Goal: Task Accomplishment & Management: Complete application form

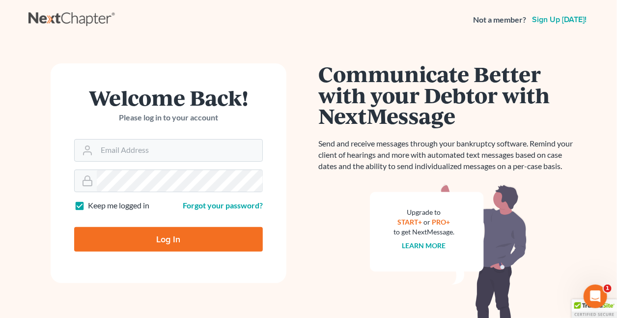
click at [88, 205] on label "Keep me logged in" at bounding box center [118, 205] width 61 height 11
click at [92, 205] on input "Keep me logged in" at bounding box center [95, 203] width 6 height 6
checkbox input "false"
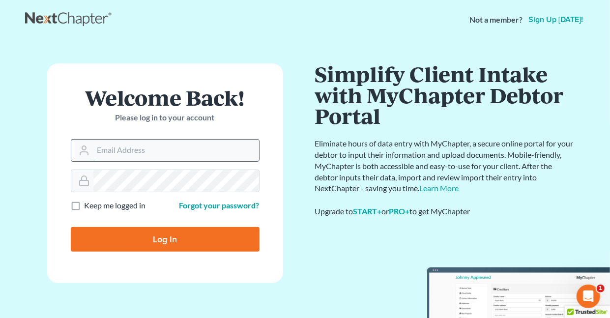
click at [143, 145] on input "Email Address" at bounding box center [176, 151] width 166 height 22
type input "[EMAIL_ADDRESS][DOMAIN_NAME]"
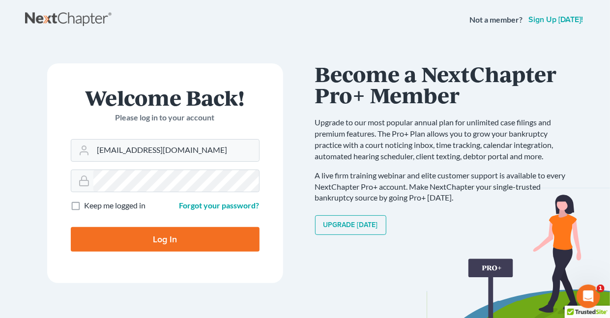
click at [171, 234] on input "Log In" at bounding box center [165, 239] width 189 height 25
type input "Thinking..."
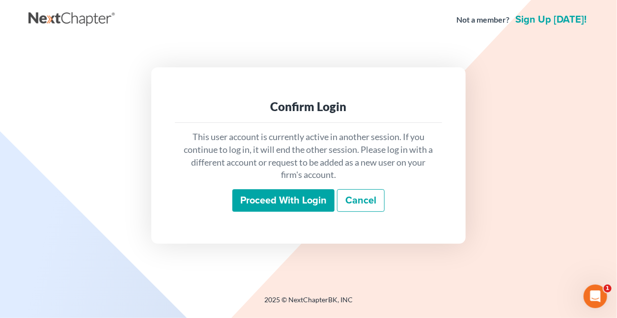
click at [274, 197] on input "Proceed with login" at bounding box center [284, 200] width 102 height 23
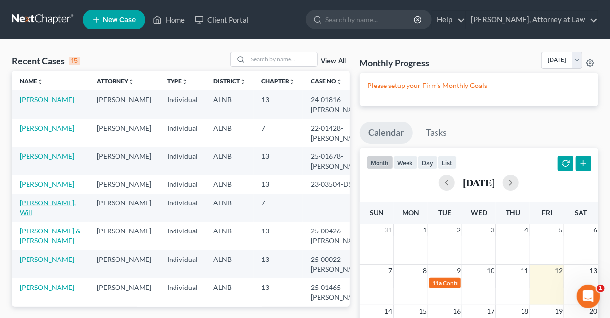
click at [45, 213] on link "[PERSON_NAME], Will" at bounding box center [48, 208] width 56 height 18
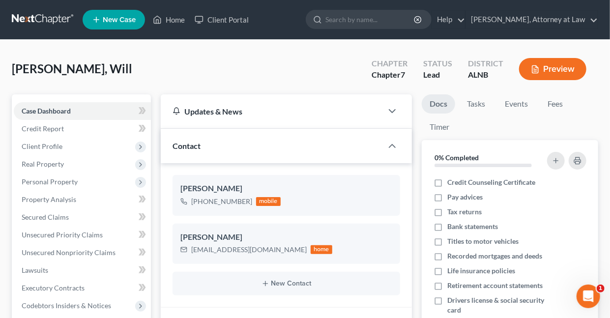
click at [560, 66] on button "Preview" at bounding box center [552, 69] width 67 height 22
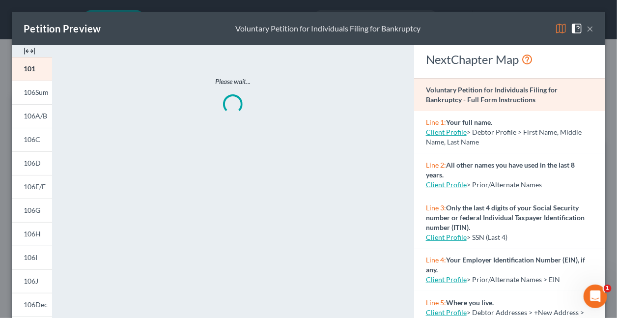
click at [555, 28] on img at bounding box center [561, 29] width 12 height 12
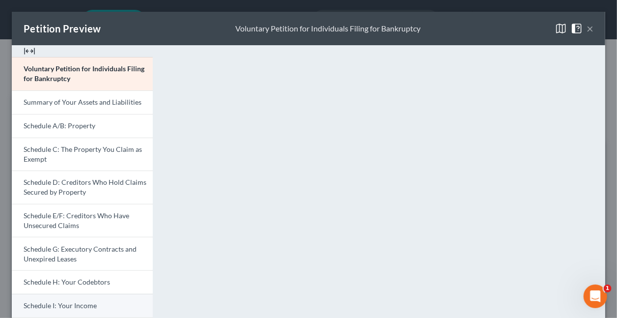
click at [84, 307] on span "Schedule I: Your Income" at bounding box center [60, 305] width 73 height 8
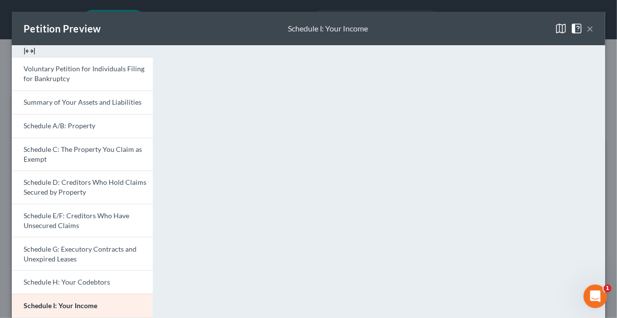
click at [587, 29] on button "×" at bounding box center [590, 29] width 7 height 12
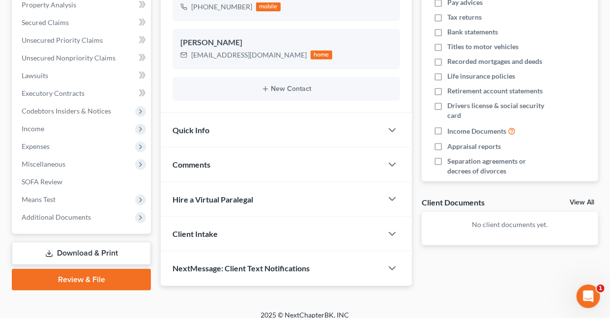
scroll to position [203, 0]
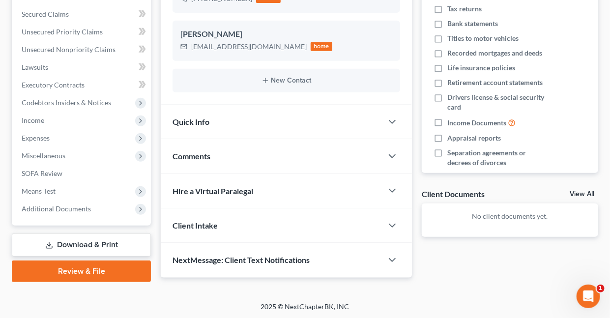
click at [98, 239] on link "Download & Print" at bounding box center [81, 245] width 139 height 23
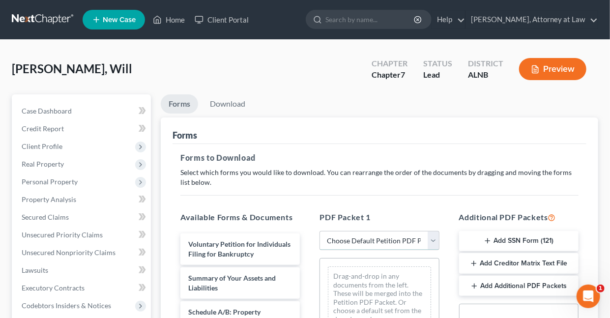
click at [355, 239] on select "Choose Default Petition PDF Packet Complete Bankruptcy Petition (all forms and …" at bounding box center [379, 241] width 119 height 20
select select "4"
click at [320, 231] on select "Choose Default Petition PDF Packet Complete Bankruptcy Petition (all forms and …" at bounding box center [379, 241] width 119 height 20
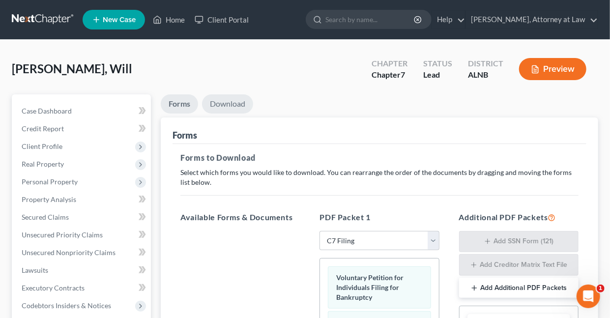
click at [233, 104] on link "Download" at bounding box center [227, 103] width 51 height 19
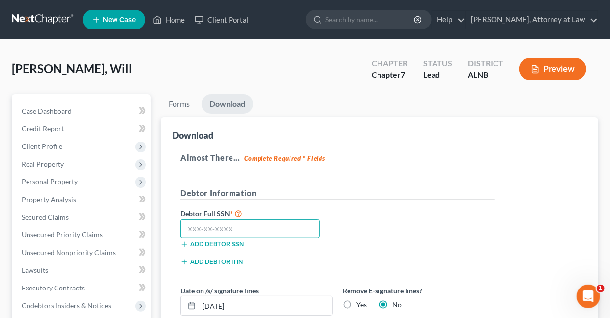
click at [245, 225] on input "text" at bounding box center [249, 229] width 139 height 20
type input "423-76-5769"
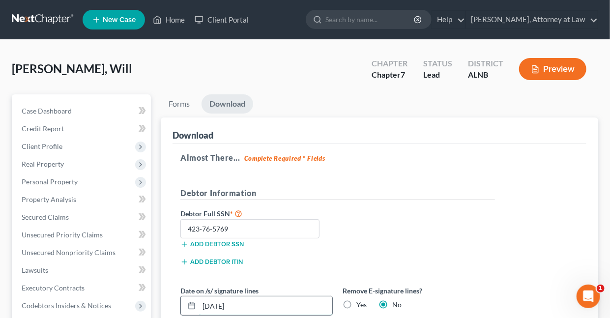
click at [260, 306] on input "09/12/2025" at bounding box center [265, 305] width 133 height 19
type input "0"
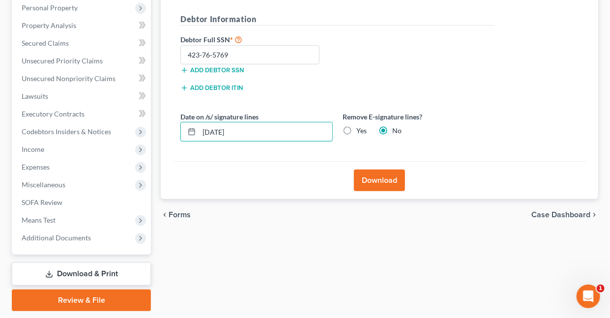
scroll to position [184, 0]
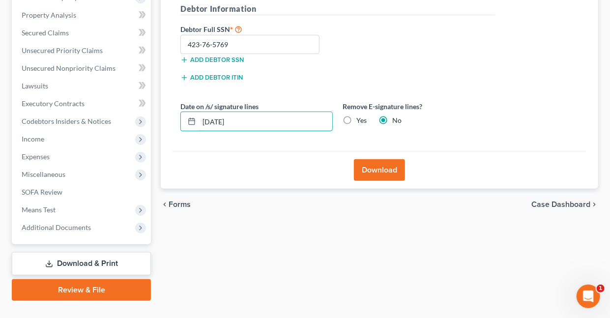
type input "09/05/2025"
click at [386, 170] on button "Download" at bounding box center [379, 170] width 51 height 22
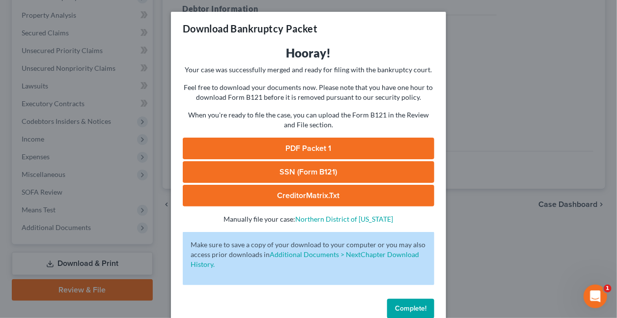
click at [345, 147] on link "PDF Packet 1" at bounding box center [309, 149] width 252 height 22
click at [413, 306] on span "Complete!" at bounding box center [410, 308] width 31 height 8
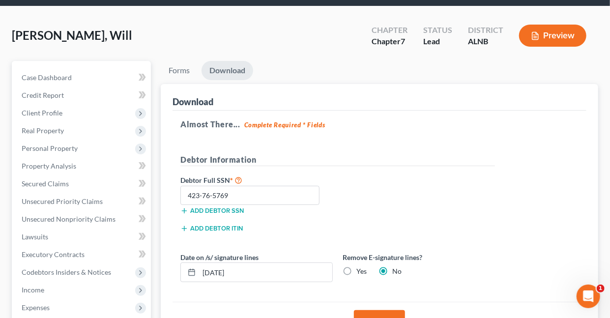
scroll to position [0, 0]
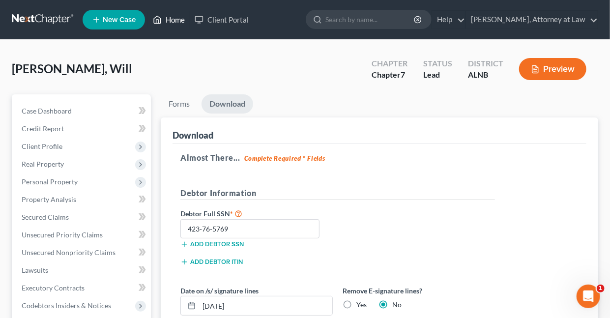
click at [179, 23] on link "Home" at bounding box center [169, 20] width 42 height 18
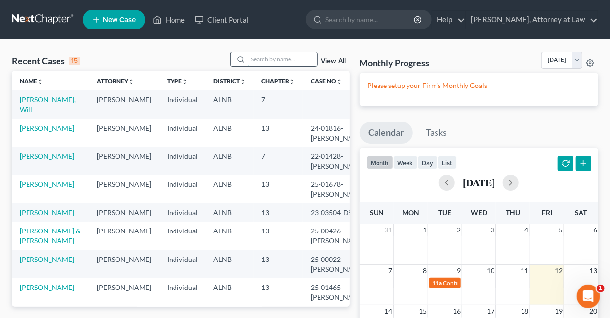
click at [261, 59] on input "search" at bounding box center [282, 59] width 69 height 14
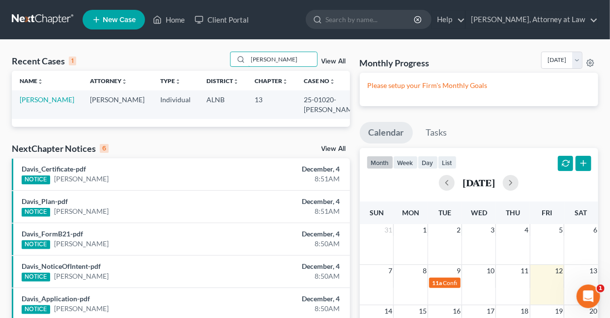
type input "Gaffney"
click at [38, 105] on td "Gaffney, Marvyn" at bounding box center [47, 104] width 70 height 28
click at [31, 99] on link "Gaffney, Marvyn" at bounding box center [47, 99] width 55 height 8
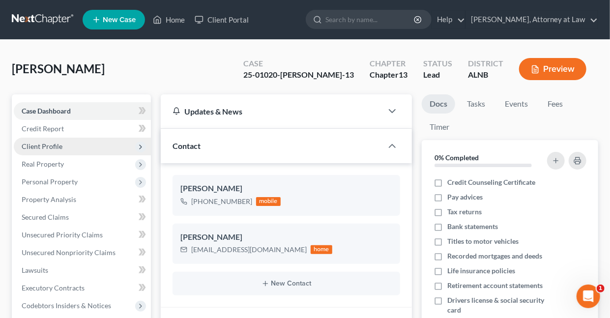
click at [51, 143] on span "Client Profile" at bounding box center [42, 146] width 41 height 8
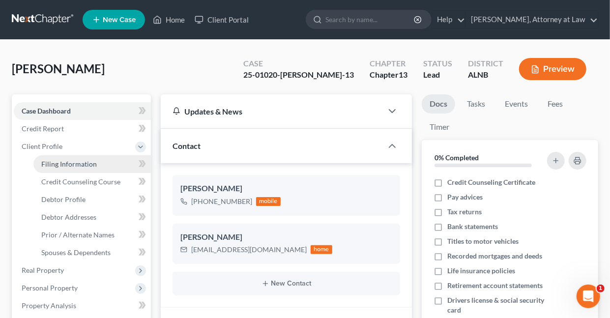
click at [62, 165] on span "Filing Information" at bounding box center [69, 164] width 56 height 8
select select "1"
select select "0"
select select "3"
select select "0"
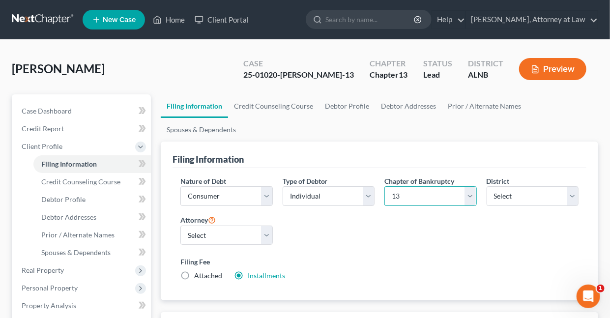
click at [468, 195] on select "Select 7 11 12 13" at bounding box center [430, 196] width 92 height 20
select select "0"
click at [384, 186] on select "Select 7 11 12 13" at bounding box center [430, 196] width 92 height 20
click at [194, 272] on label "Attached" at bounding box center [208, 276] width 28 height 10
click at [198, 272] on input "Attached" at bounding box center [201, 274] width 6 height 6
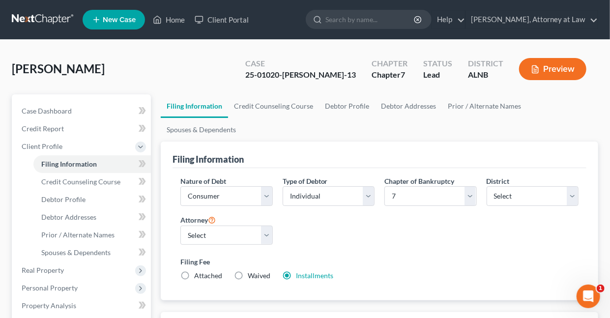
radio input "true"
radio input "false"
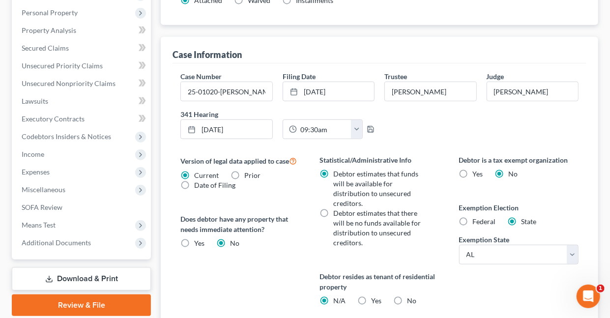
scroll to position [272, 0]
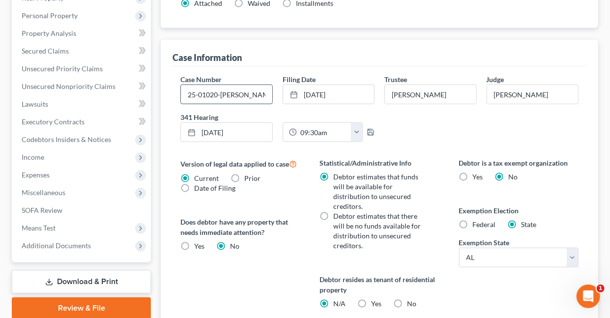
click at [259, 91] on input "25-01020-TOM-13" at bounding box center [226, 94] width 91 height 19
type input "25-01020-TOM-7"
click at [192, 132] on line at bounding box center [192, 132] width 6 height 0
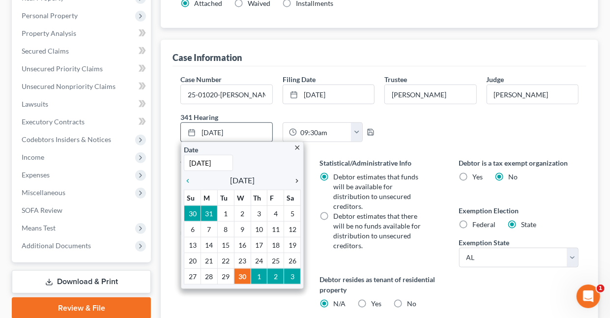
click at [297, 178] on icon "chevron_right" at bounding box center [294, 181] width 13 height 8
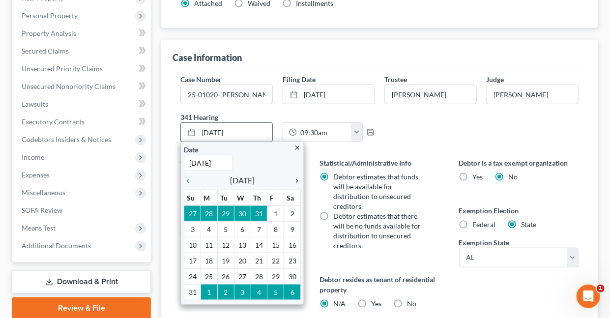
click at [298, 178] on icon "chevron_right" at bounding box center [294, 181] width 13 height 8
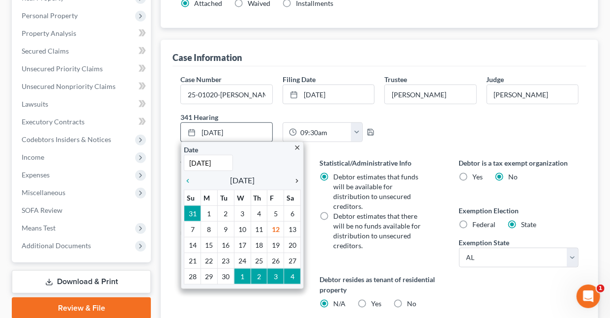
click at [298, 178] on icon "chevron_right" at bounding box center [294, 181] width 13 height 8
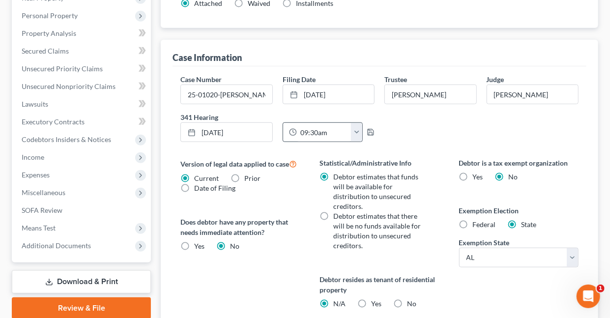
click at [355, 130] on button "button" at bounding box center [356, 132] width 11 height 19
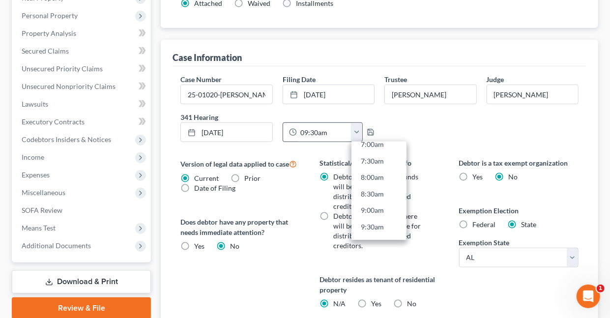
scroll to position [248, 0]
click at [372, 202] on link "9:00am" at bounding box center [378, 203] width 55 height 17
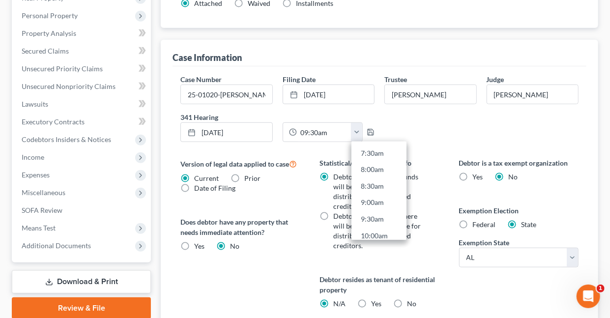
type input "9:00am"
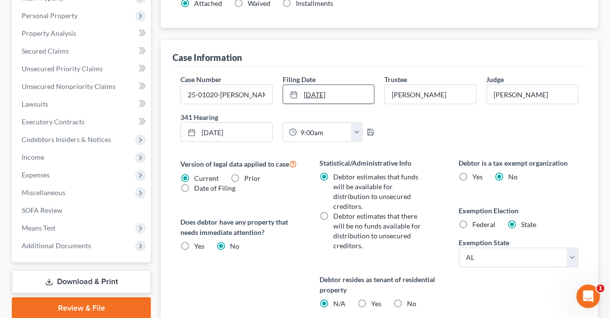
click at [295, 93] on icon at bounding box center [294, 95] width 8 height 8
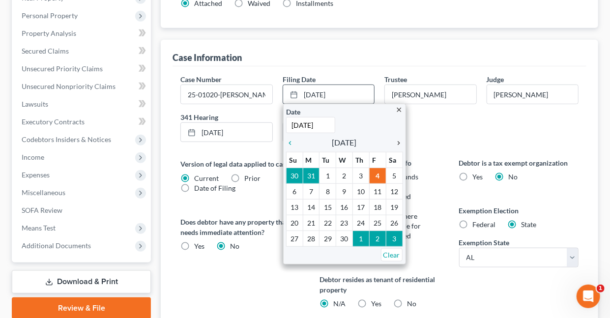
click at [397, 142] on icon "chevron_right" at bounding box center [396, 143] width 13 height 8
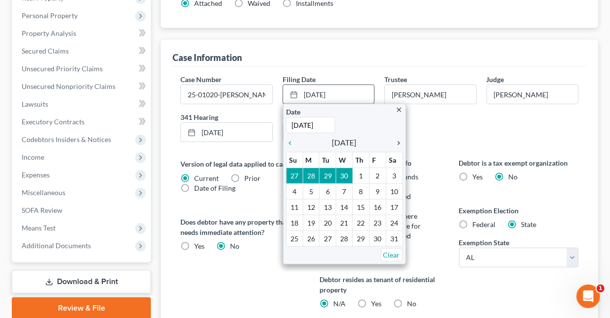
click at [397, 142] on icon "chevron_right" at bounding box center [396, 143] width 13 height 8
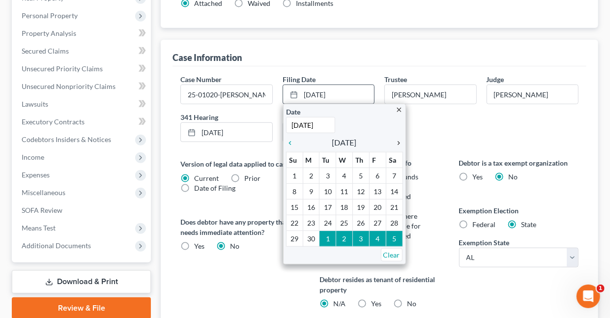
click at [397, 142] on icon "chevron_right" at bounding box center [396, 143] width 13 height 8
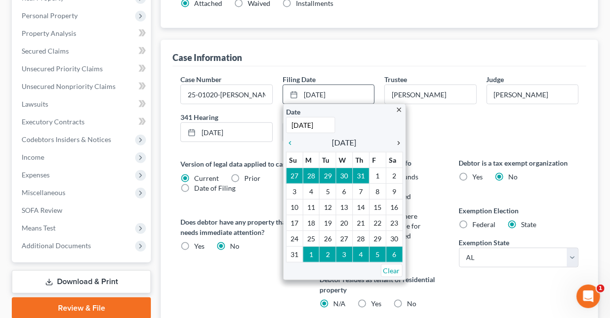
click at [397, 142] on icon "chevron_right" at bounding box center [396, 143] width 13 height 8
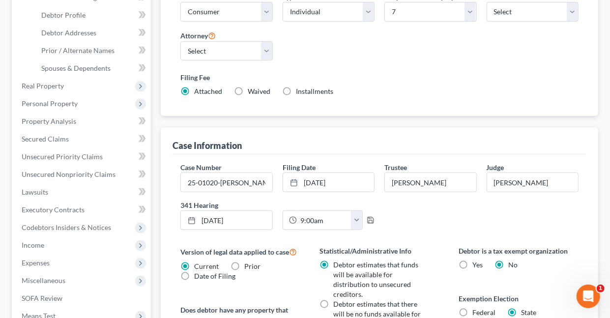
scroll to position [186, 0]
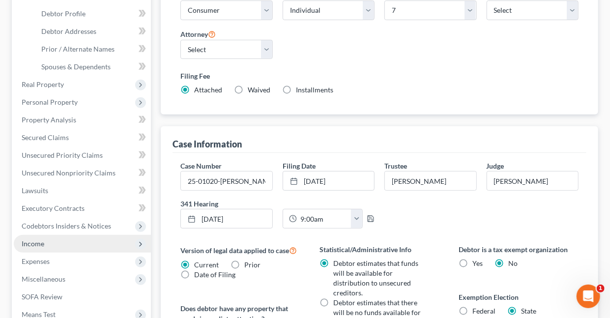
click at [32, 244] on span "Income" at bounding box center [33, 243] width 23 height 8
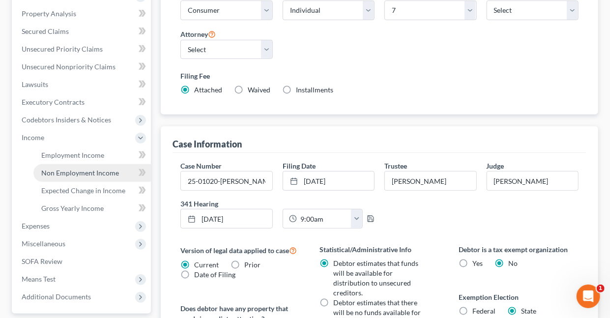
click at [76, 172] on span "Non Employment Income" at bounding box center [80, 173] width 78 height 8
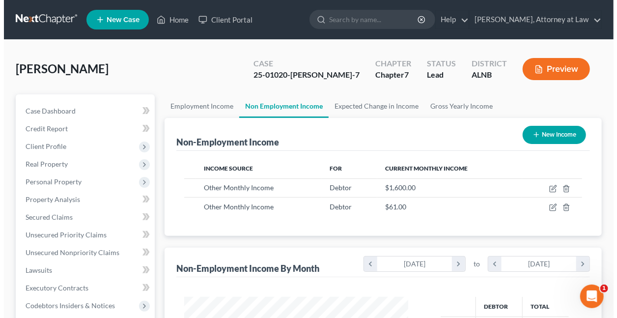
scroll to position [175, 243]
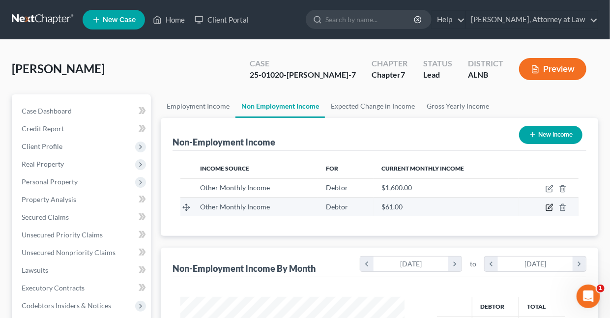
click at [549, 204] on icon "button" at bounding box center [550, 208] width 8 height 8
select select "13"
select select "0"
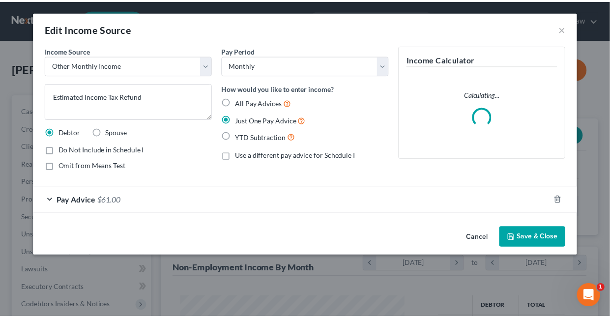
scroll to position [175, 247]
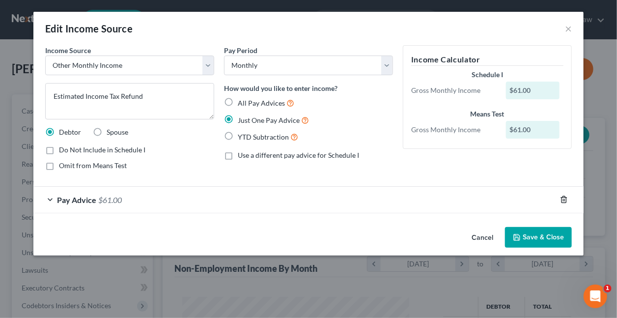
click at [566, 199] on icon "button" at bounding box center [564, 200] width 8 height 8
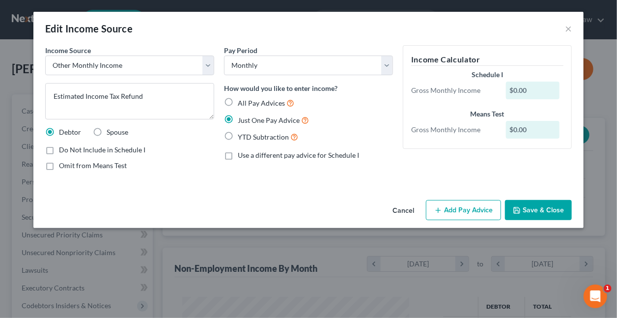
click at [412, 211] on button "Cancel" at bounding box center [403, 211] width 37 height 20
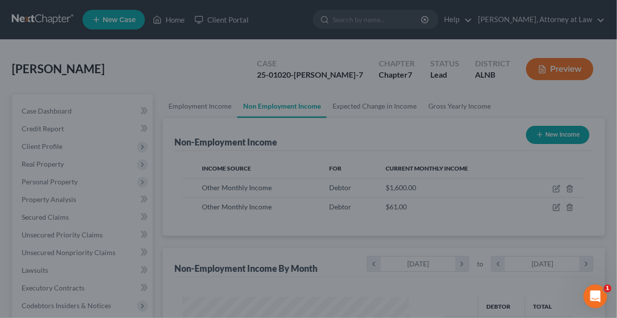
scroll to position [491414, 491345]
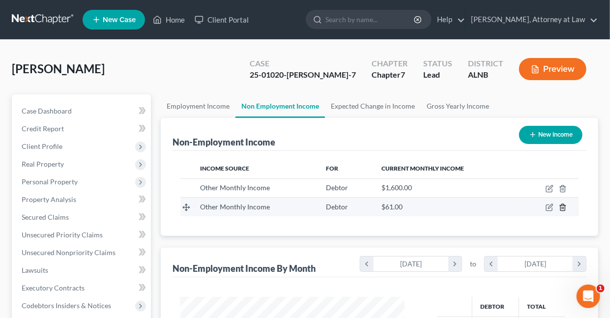
click at [563, 207] on line "button" at bounding box center [563, 208] width 0 height 2
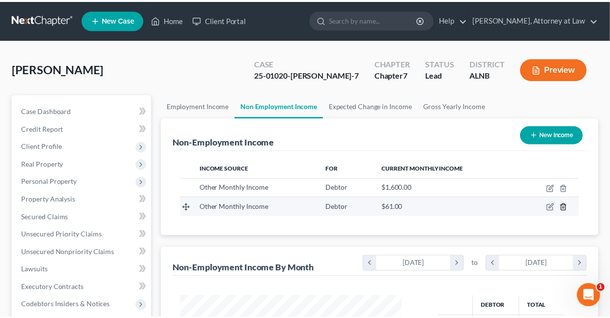
scroll to position [175, 247]
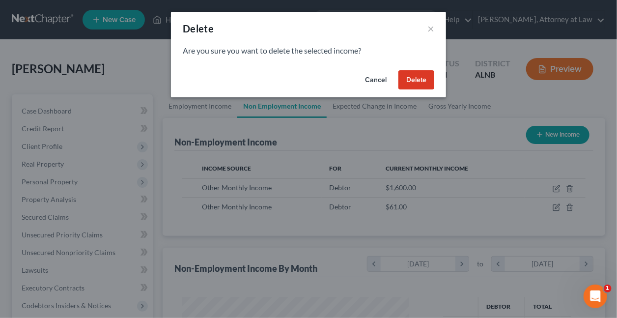
click at [413, 81] on button "Delete" at bounding box center [417, 80] width 36 height 20
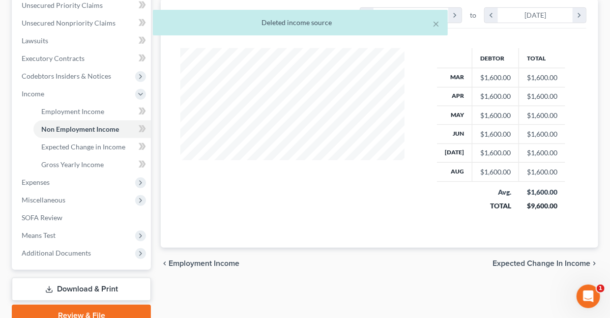
scroll to position [231, 0]
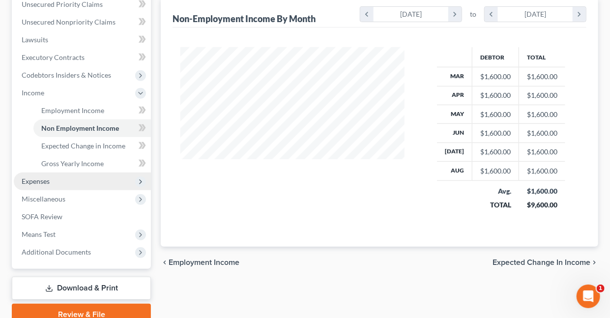
click at [33, 178] on span "Expenses" at bounding box center [36, 181] width 28 height 8
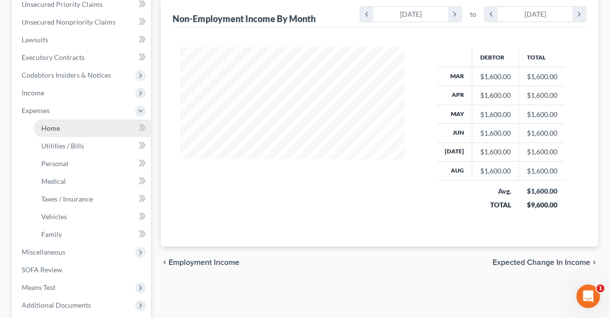
click at [47, 128] on span "Home" at bounding box center [50, 128] width 19 height 8
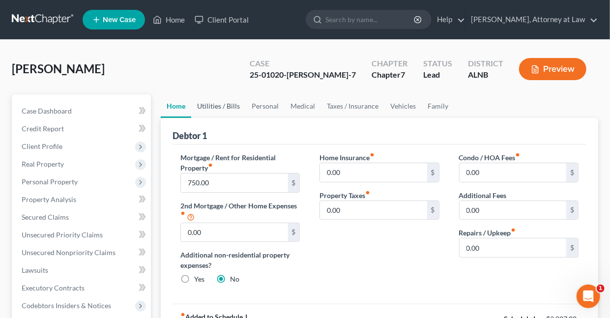
click at [218, 108] on link "Utilities / Bills" at bounding box center [218, 106] width 55 height 24
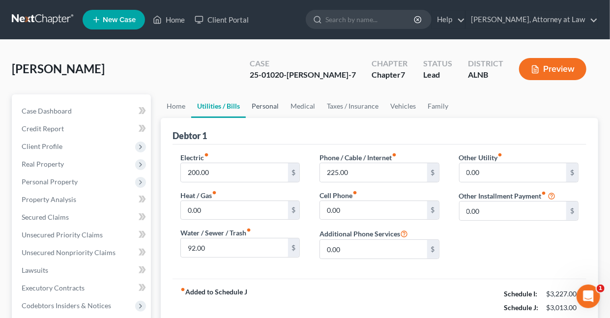
click at [268, 105] on link "Personal" at bounding box center [265, 106] width 39 height 24
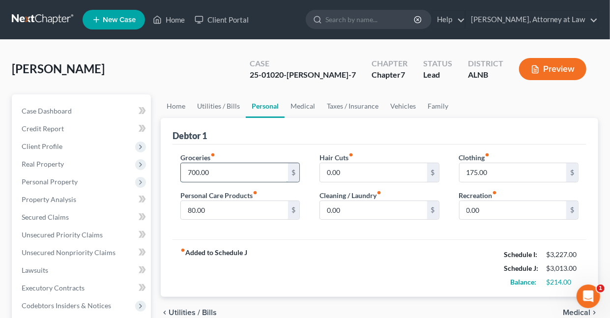
click at [224, 173] on input "700.00" at bounding box center [234, 172] width 107 height 19
type input "800"
click at [296, 103] on link "Medical" at bounding box center [303, 106] width 36 height 24
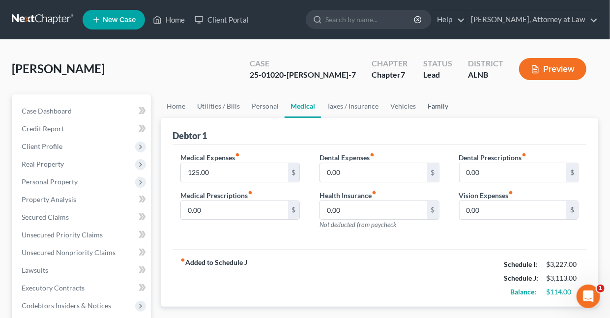
click at [441, 104] on link "Family" at bounding box center [438, 106] width 32 height 24
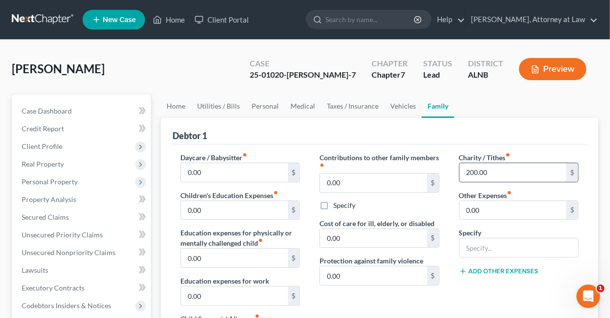
click at [495, 172] on input "200.00" at bounding box center [513, 172] width 107 height 19
type input "300"
click at [212, 104] on link "Utilities / Bills" at bounding box center [218, 106] width 55 height 24
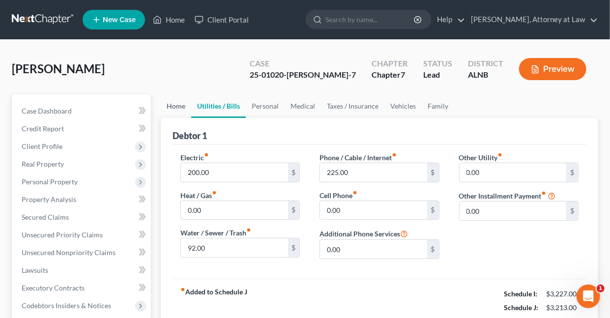
click at [172, 108] on link "Home" at bounding box center [176, 106] width 30 height 24
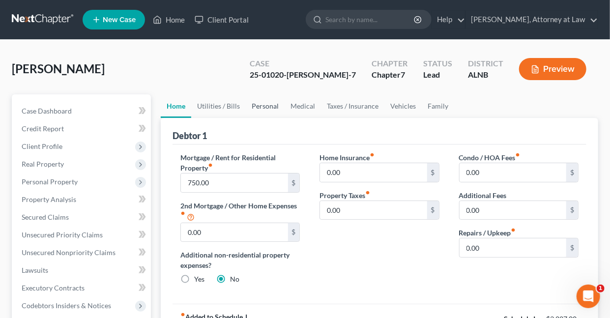
click at [273, 106] on link "Personal" at bounding box center [265, 106] width 39 height 24
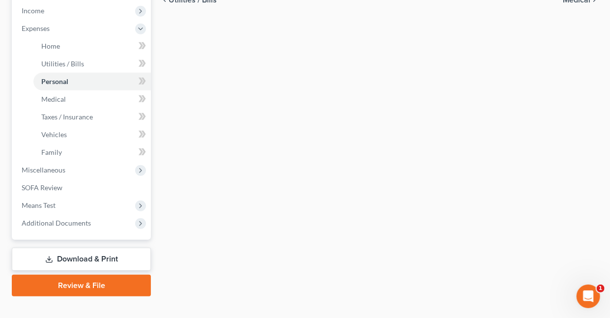
scroll to position [327, 0]
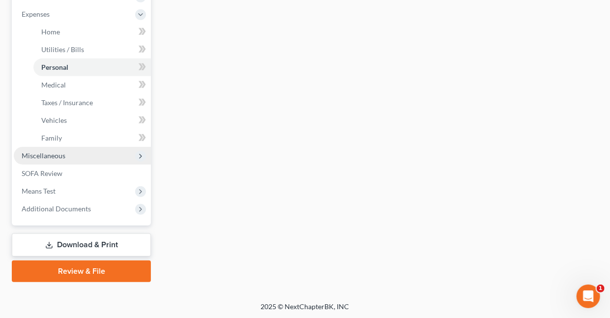
click at [52, 154] on span "Miscellaneous" at bounding box center [44, 155] width 44 height 8
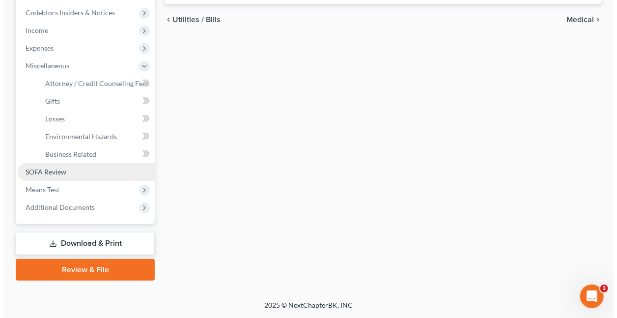
scroll to position [292, 0]
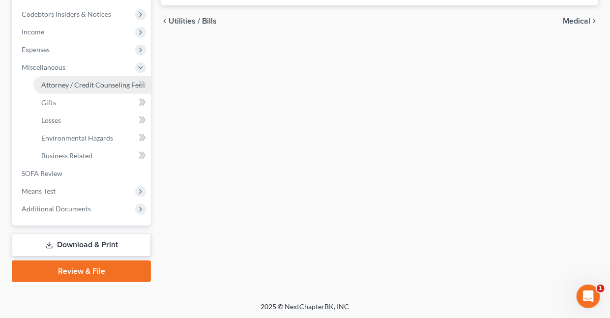
click at [87, 83] on span "Attorney / Credit Counseling Fees" at bounding box center [93, 85] width 104 height 8
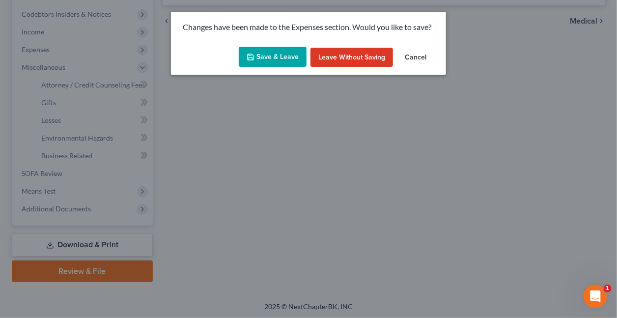
click at [264, 54] on button "Save & Leave" at bounding box center [273, 57] width 68 height 21
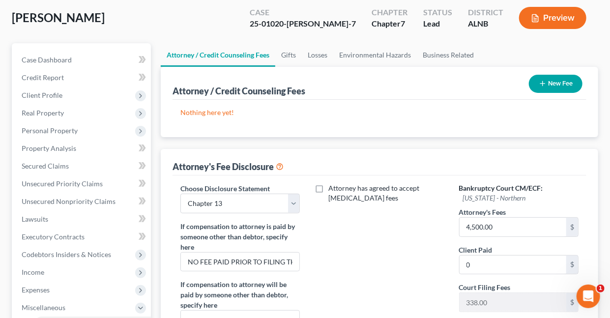
scroll to position [67, 0]
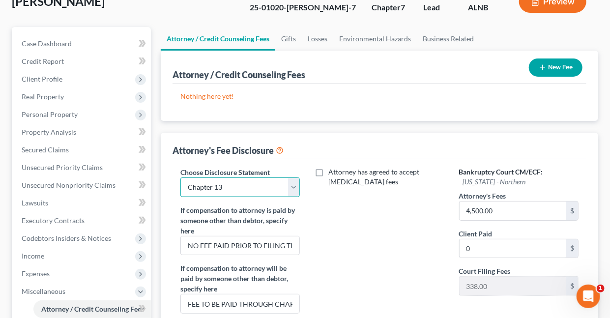
click at [294, 185] on select "Select Chapter 7 Chapter 13" at bounding box center [239, 187] width 119 height 20
select select "0"
click at [180, 177] on select "Select Chapter 7 Chapter 13" at bounding box center [239, 187] width 119 height 20
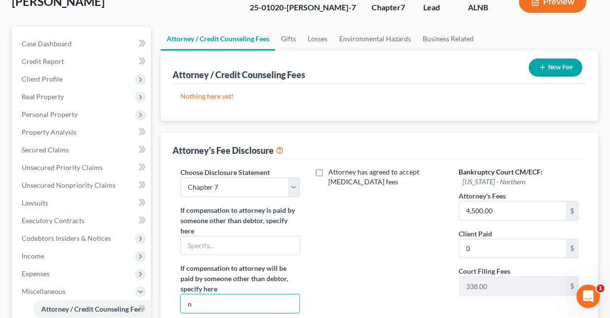
type input "NONE"
click at [509, 210] on input "4,500.00" at bounding box center [513, 211] width 107 height 19
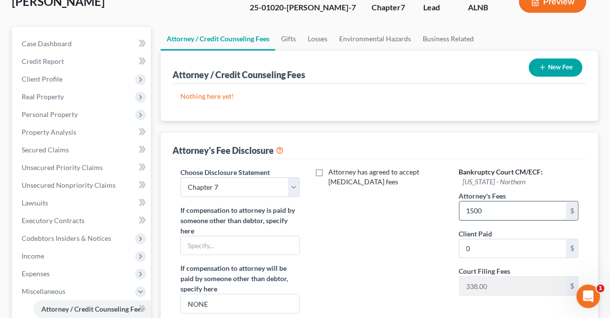
type input "1500"
type input "1,500"
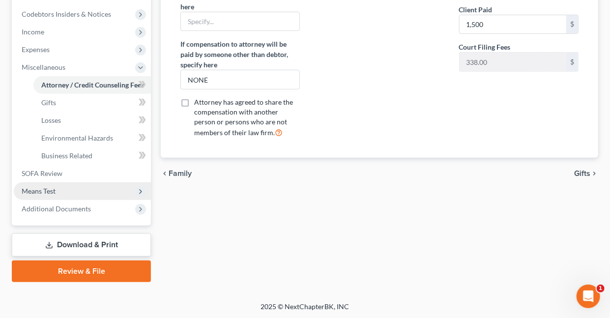
click at [52, 189] on span "Means Test" at bounding box center [39, 191] width 34 height 8
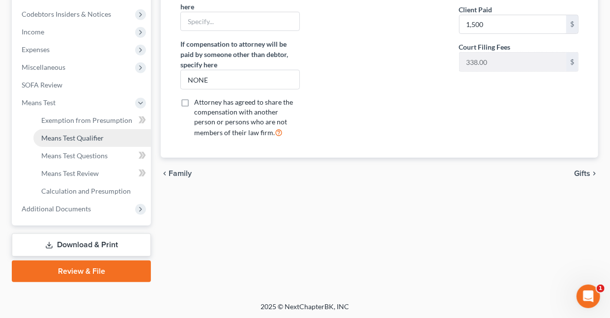
click at [91, 141] on span "Means Test Qualifier" at bounding box center [72, 138] width 62 height 8
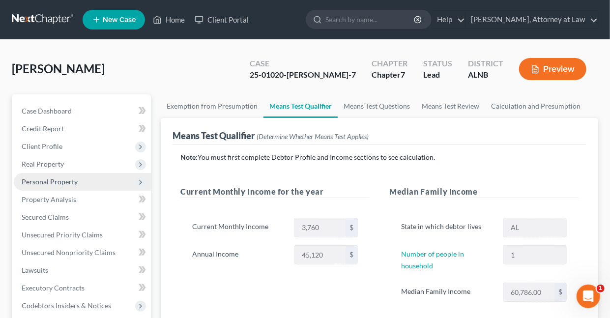
click at [62, 182] on span "Personal Property" at bounding box center [50, 181] width 56 height 8
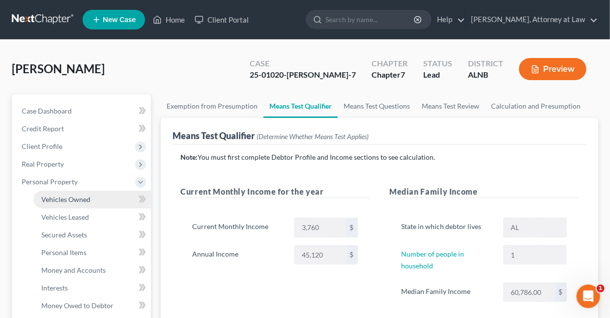
click at [69, 201] on span "Vehicles Owned" at bounding box center [65, 199] width 49 height 8
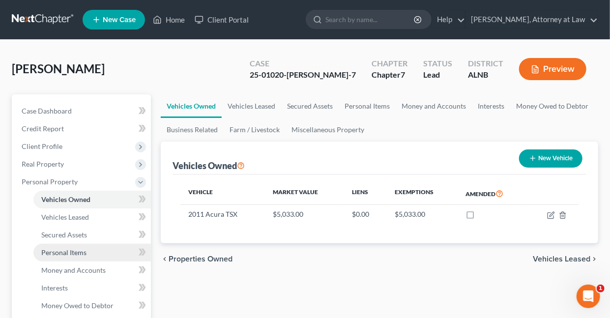
click at [60, 251] on span "Personal Items" at bounding box center [63, 252] width 45 height 8
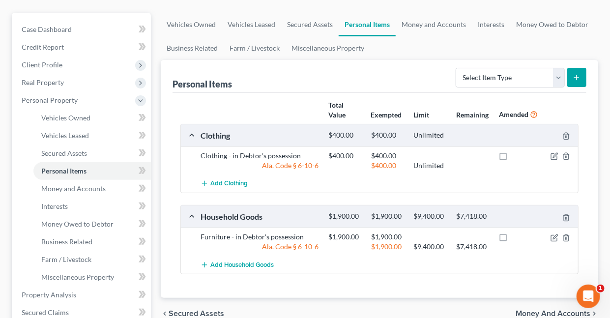
scroll to position [104, 0]
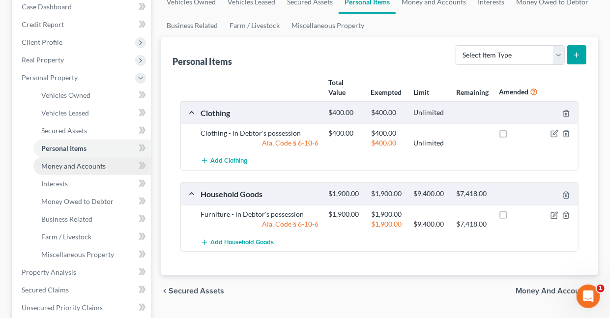
click at [92, 165] on span "Money and Accounts" at bounding box center [73, 166] width 64 height 8
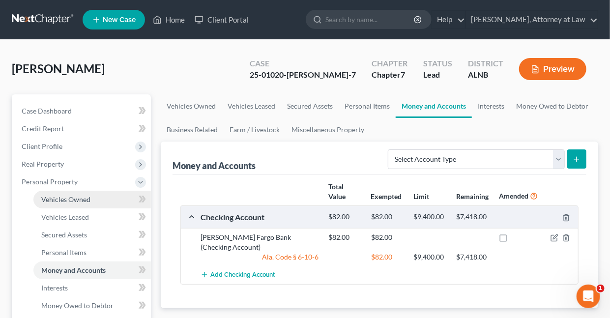
click at [82, 199] on span "Vehicles Owned" at bounding box center [65, 199] width 49 height 8
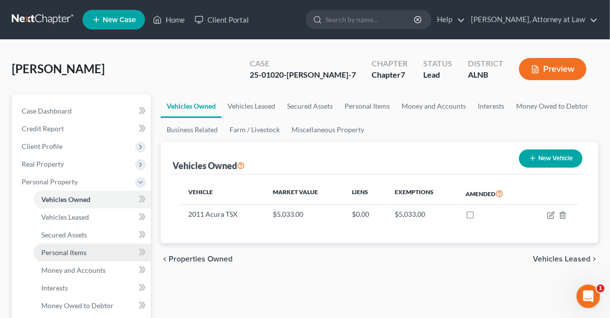
click at [66, 252] on span "Personal Items" at bounding box center [63, 252] width 45 height 8
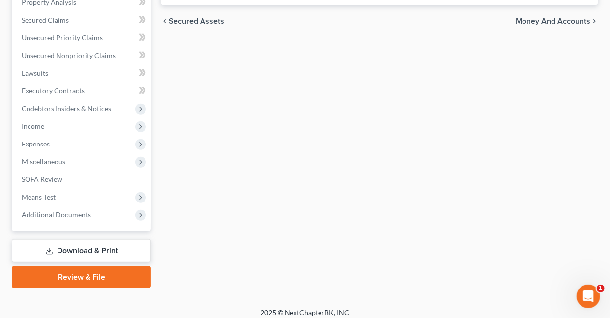
scroll to position [380, 0]
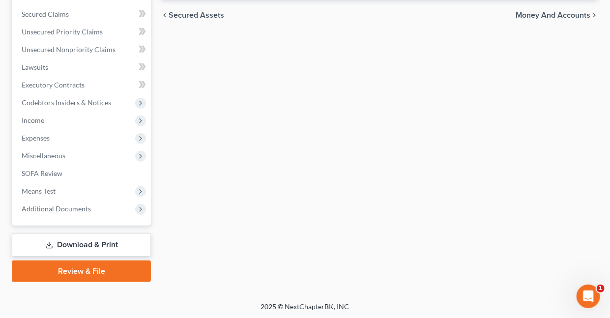
click at [75, 245] on link "Download & Print" at bounding box center [81, 245] width 139 height 23
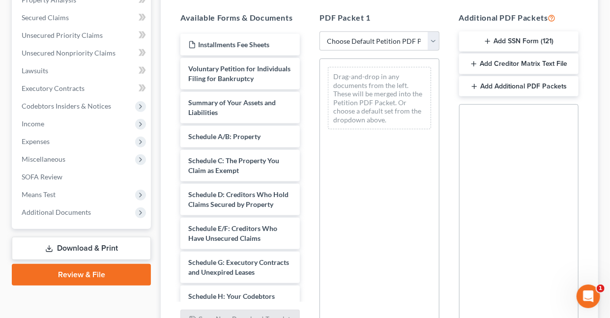
scroll to position [203, 0]
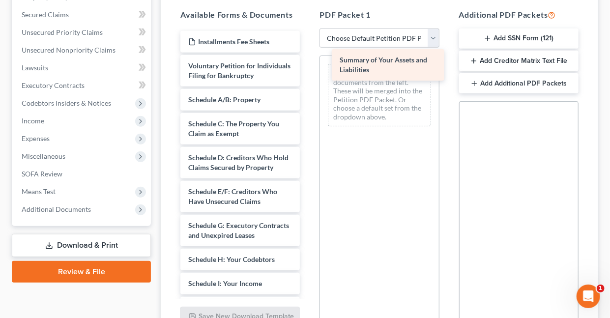
drag, startPoint x: 209, startPoint y: 113, endPoint x: 361, endPoint y: 64, distance: 159.7
click at [308, 64] on div "Summary of Your Assets and Liabilities Installments Fee Sheets Voluntary Petiti…" at bounding box center [240, 320] width 135 height 579
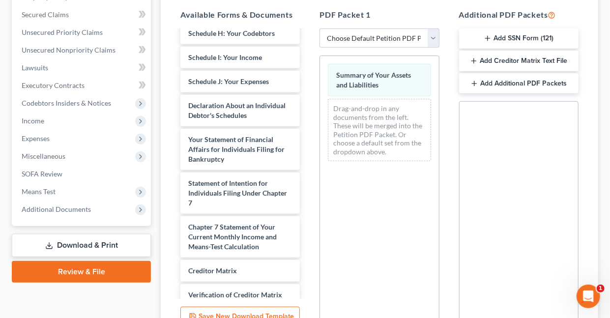
scroll to position [227, 0]
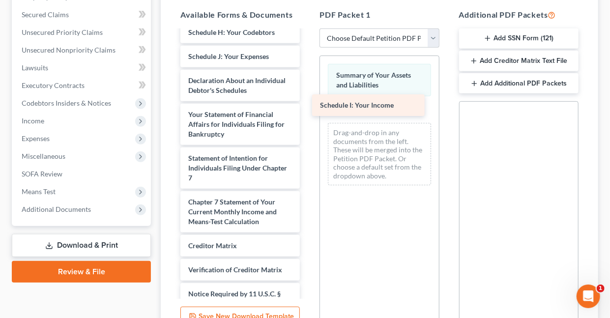
drag, startPoint x: 217, startPoint y: 84, endPoint x: 351, endPoint y: 104, distance: 135.7
click at [308, 104] on div "Schedule I: Your Income Installments Fee Sheets Voluntary Petition for Individu…" at bounding box center [240, 81] width 135 height 555
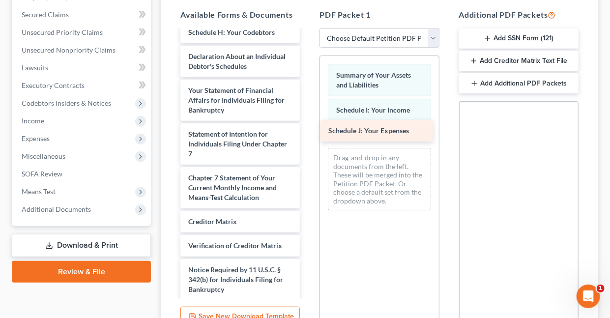
drag, startPoint x: 221, startPoint y: 84, endPoint x: 361, endPoint y: 130, distance: 147.4
click at [308, 130] on div "Schedule J: Your Expenses Installments Fee Sheets Voluntary Petition for Indivi…" at bounding box center [240, 69] width 135 height 530
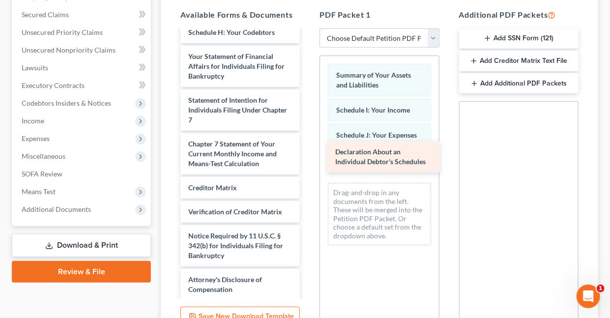
drag, startPoint x: 236, startPoint y: 87, endPoint x: 383, endPoint y: 154, distance: 161.7
click at [308, 154] on div "Declaration About an Individual Debtor's Schedules Installments Fee Sheets Volu…" at bounding box center [240, 52] width 135 height 497
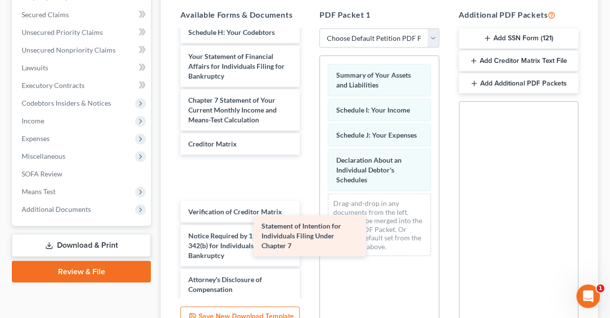
scroll to position [216, 0]
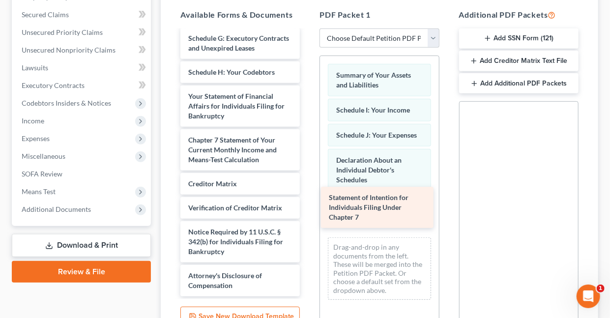
drag, startPoint x: 229, startPoint y: 137, endPoint x: 369, endPoint y: 206, distance: 156.8
click at [308, 206] on div "Statement of Intention for Individuals Filing Under Chapter 7 Installments Fee …" at bounding box center [240, 70] width 135 height 453
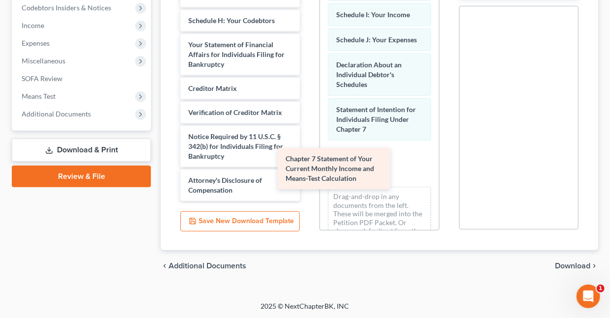
scroll to position [173, 0]
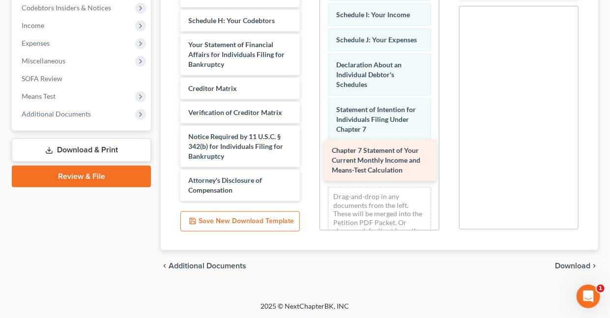
drag, startPoint x: 230, startPoint y: 49, endPoint x: 368, endPoint y: 155, distance: 173.9
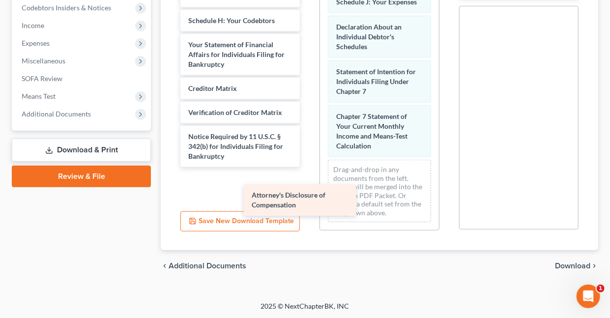
scroll to position [138, 0]
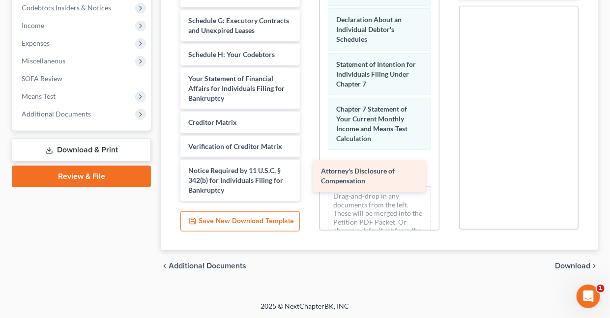
drag, startPoint x: 228, startPoint y: 186, endPoint x: 360, endPoint y: 178, distance: 133.0
click at [308, 178] on div "Attorney's Disclosure of Compensation Installments Fee Sheets Voluntary Petitio…" at bounding box center [240, 13] width 135 height 375
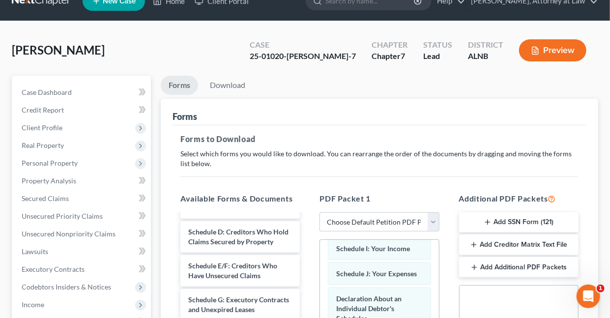
scroll to position [0, 0]
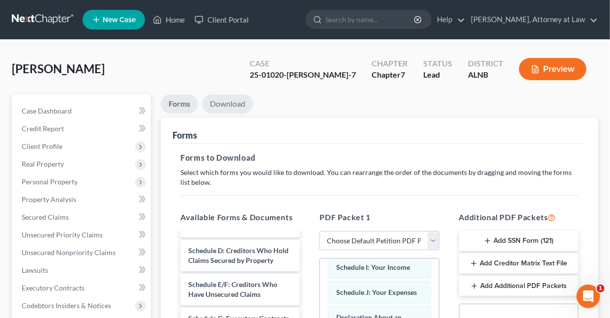
click at [228, 107] on link "Download" at bounding box center [227, 103] width 51 height 19
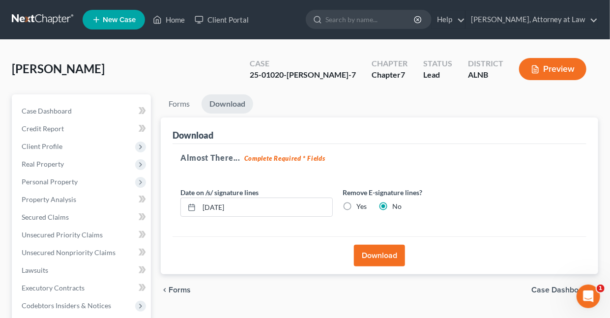
click at [391, 256] on button "Download" at bounding box center [379, 256] width 51 height 22
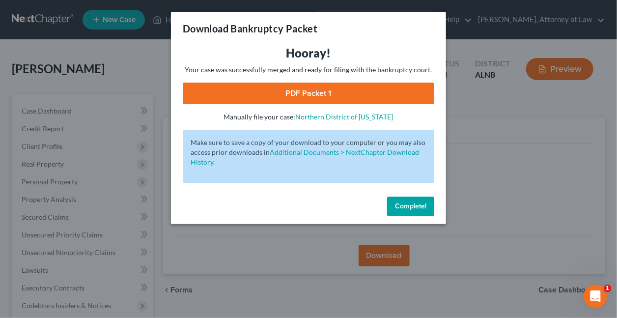
click at [302, 94] on link "PDF Packet 1" at bounding box center [309, 94] width 252 height 22
drag, startPoint x: 413, startPoint y: 212, endPoint x: 242, endPoint y: 117, distance: 195.6
click at [413, 211] on button "Complete!" at bounding box center [410, 207] width 47 height 20
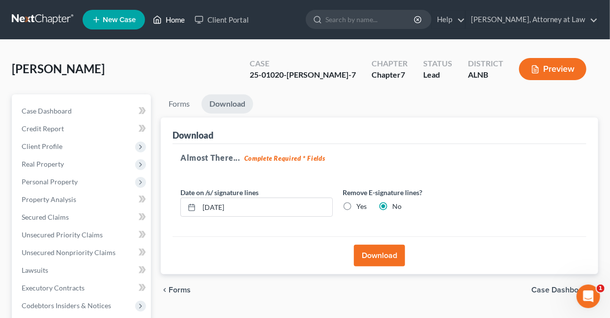
click at [169, 19] on link "Home" at bounding box center [169, 20] width 42 height 18
